Goal: Check status: Check status

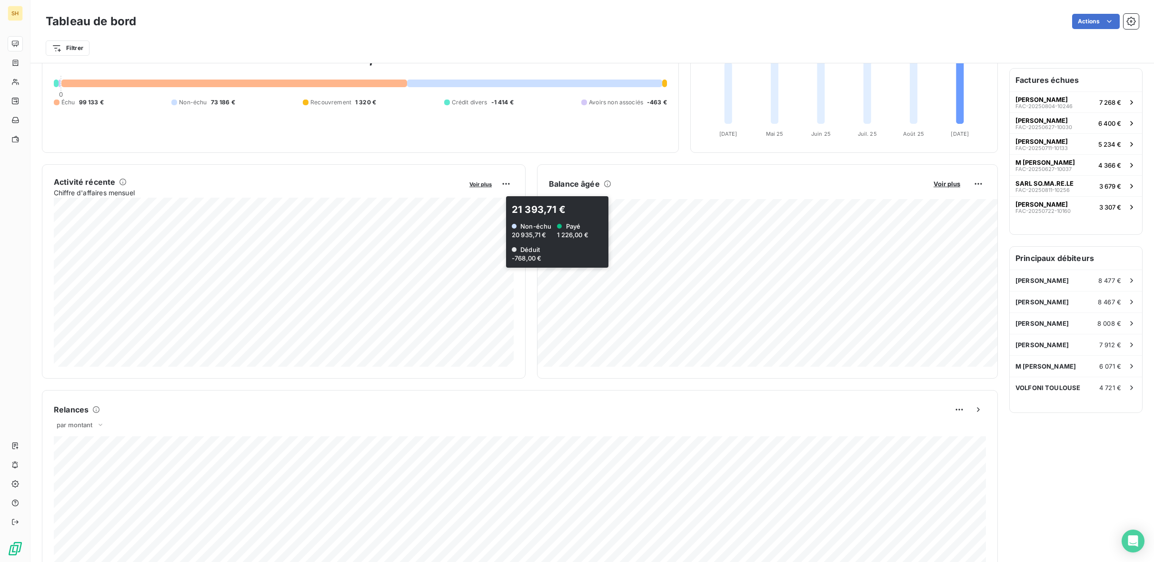
scroll to position [84, 0]
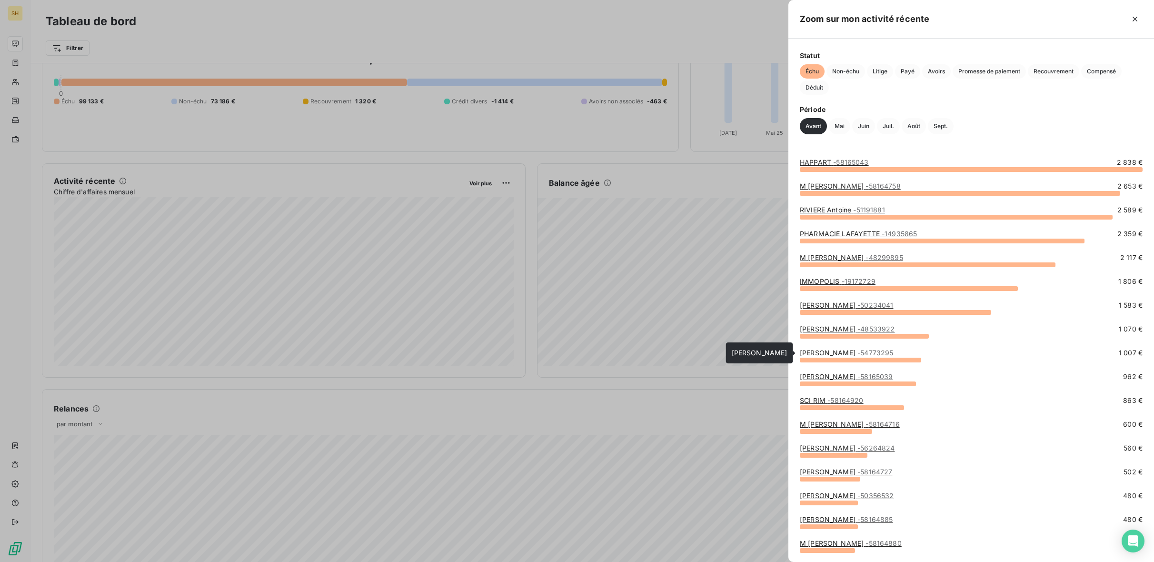
click at [837, 353] on link "[PERSON_NAME] - 54773295" at bounding box center [846, 353] width 93 height 8
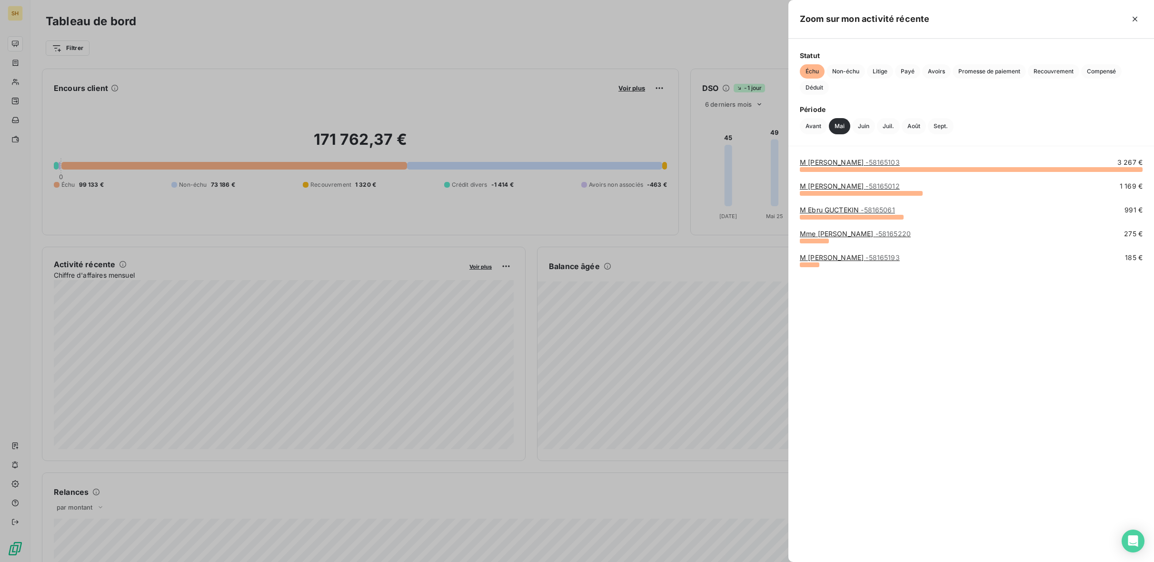
click at [238, 369] on div at bounding box center [577, 281] width 1154 height 562
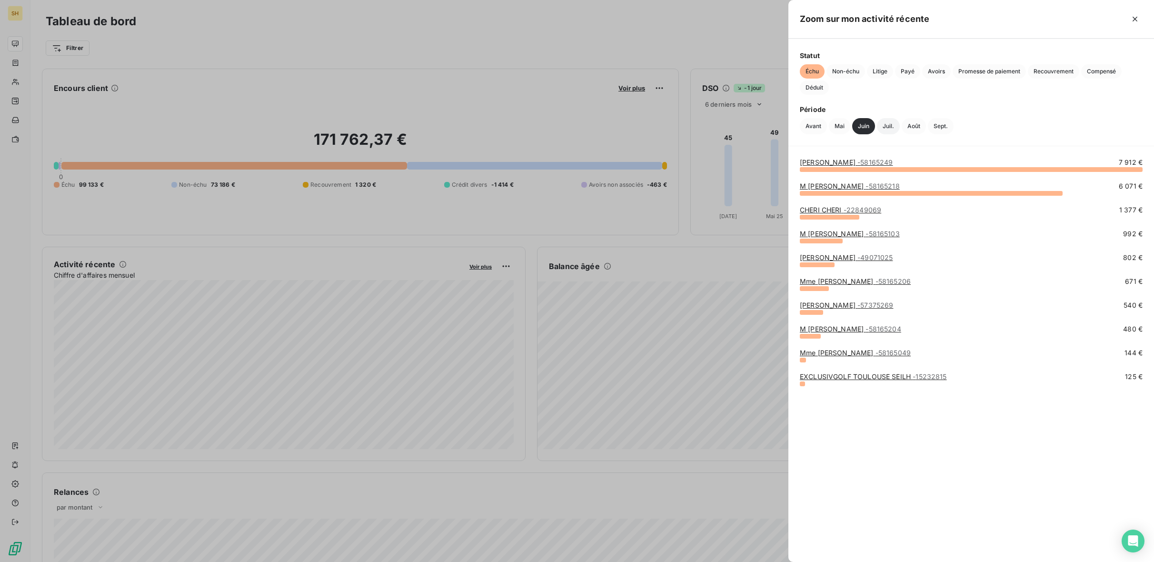
click at [884, 124] on button "Juil." at bounding box center [888, 126] width 23 height 16
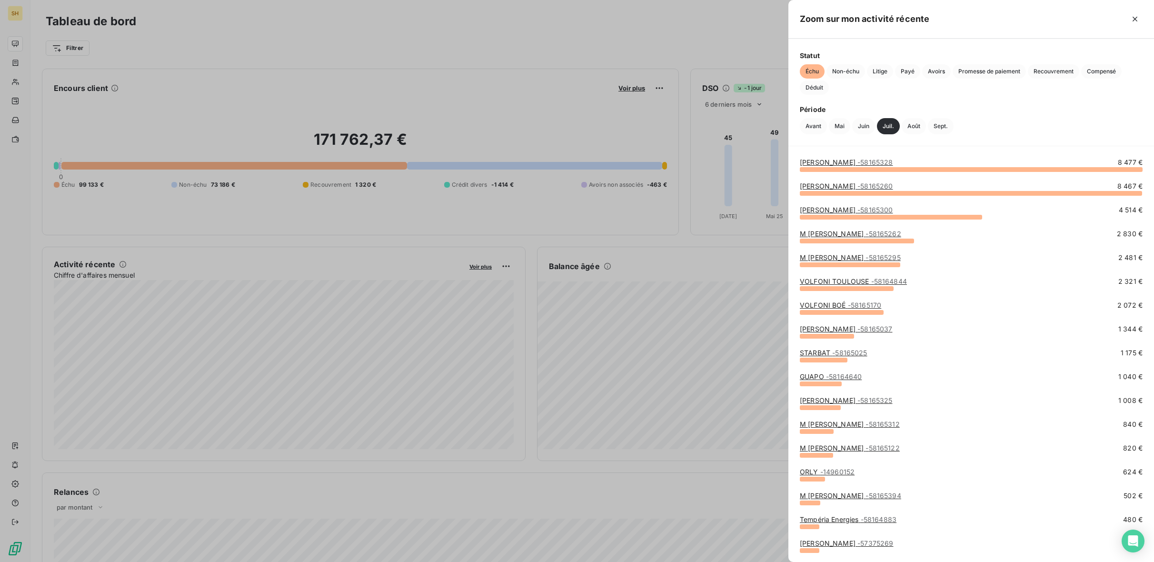
click at [398, 369] on div at bounding box center [577, 281] width 1154 height 562
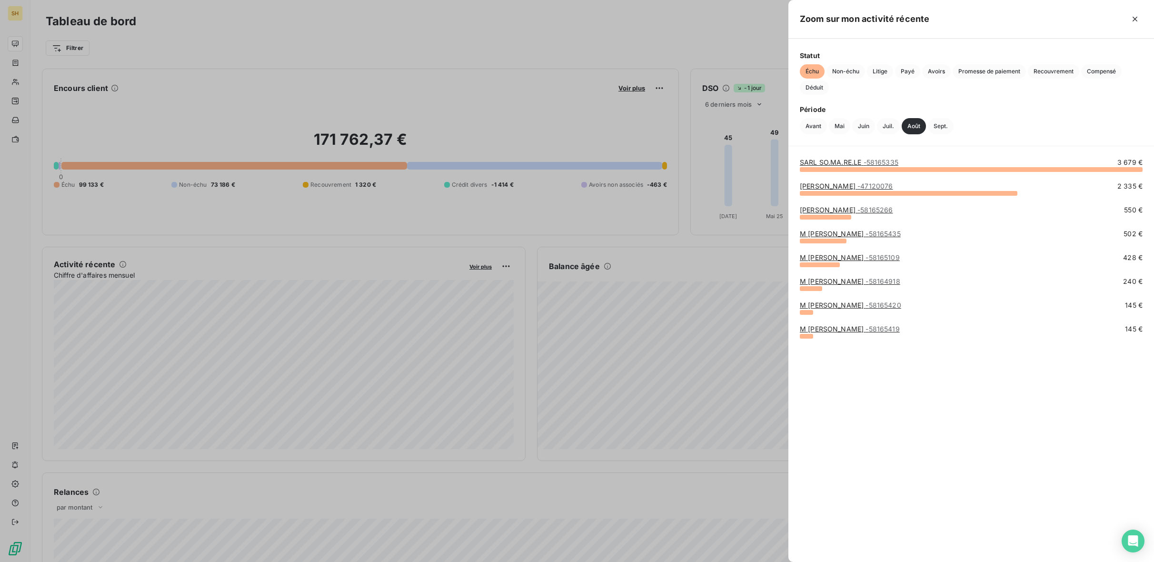
click at [326, 86] on div at bounding box center [577, 281] width 1154 height 562
